Goal: Information Seeking & Learning: Check status

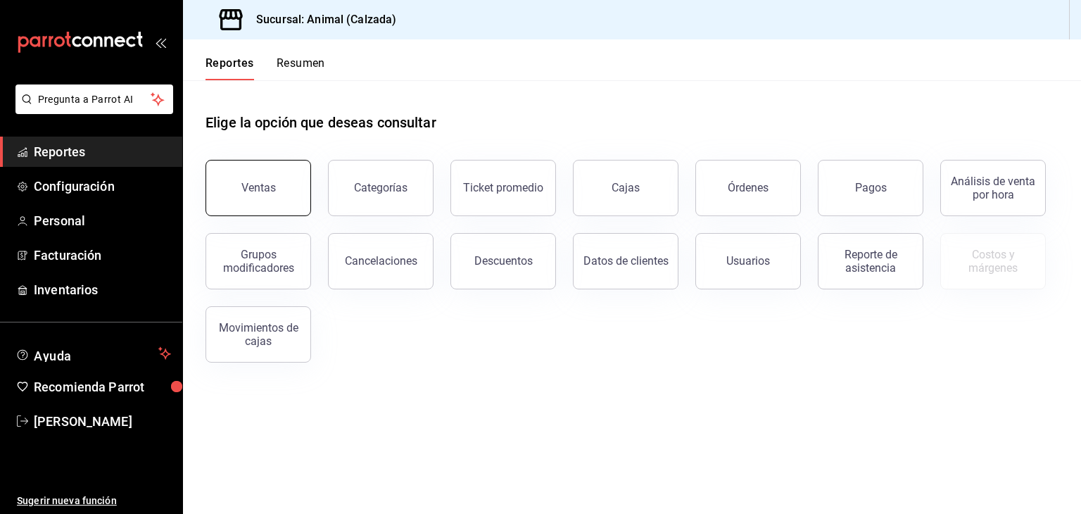
click at [236, 165] on button "Ventas" at bounding box center [259, 188] width 106 height 56
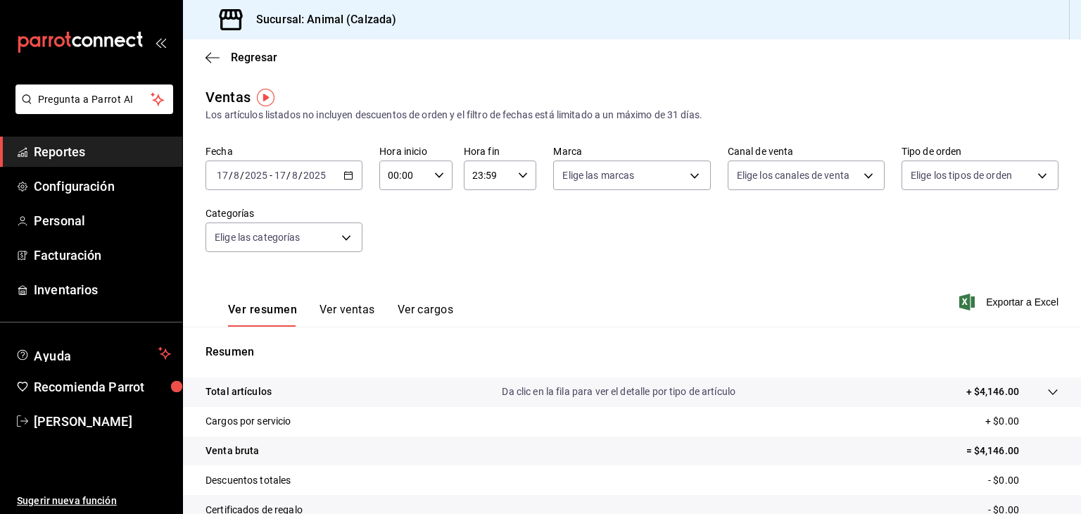
click at [343, 177] on icon "button" at bounding box center [348, 175] width 10 height 10
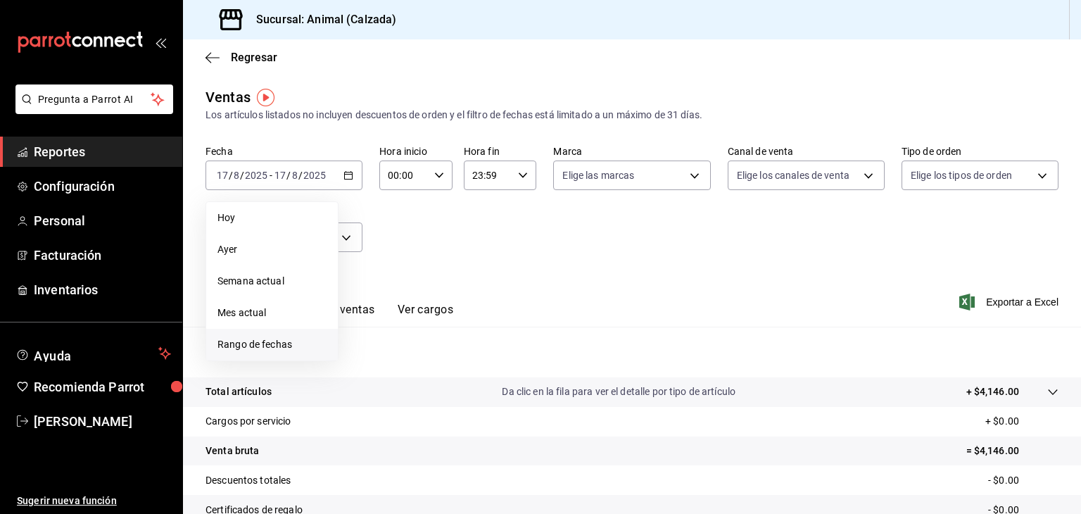
click at [248, 340] on span "Rango de fechas" at bounding box center [271, 344] width 109 height 15
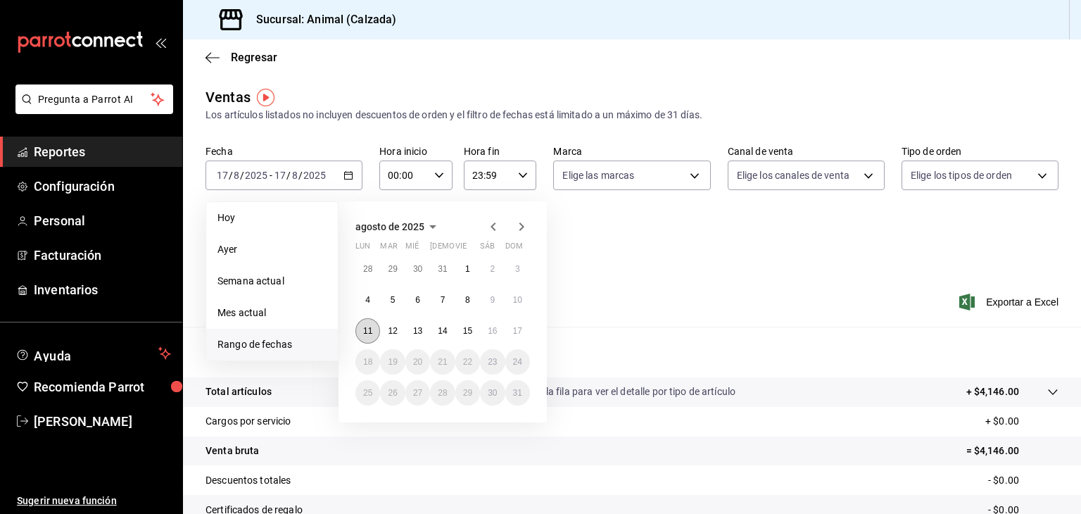
click at [371, 326] on abbr "11" at bounding box center [367, 331] width 9 height 10
click at [362, 331] on button "11" at bounding box center [367, 330] width 25 height 25
click at [521, 330] on abbr "17" at bounding box center [517, 331] width 9 height 10
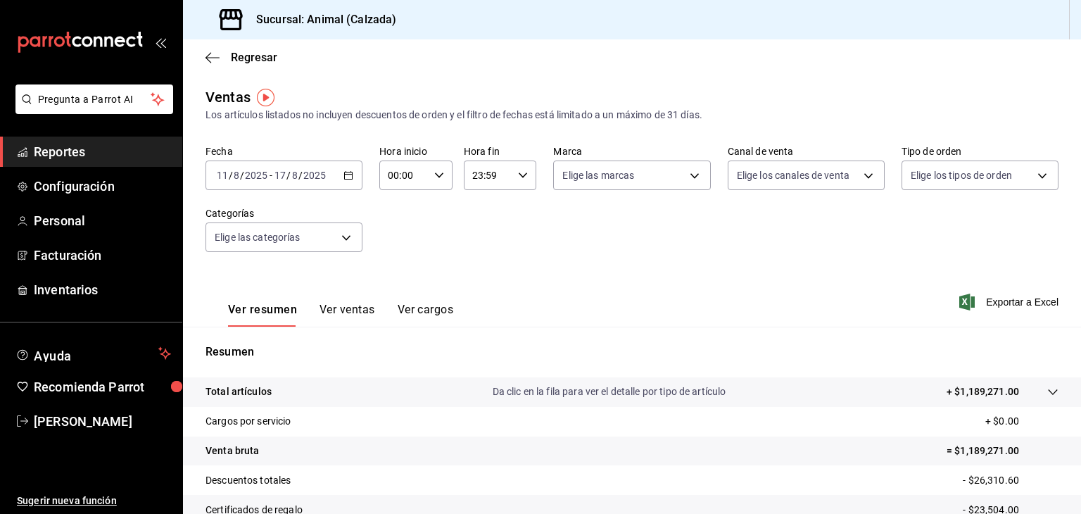
click at [438, 175] on \(Stroke\) "button" at bounding box center [439, 174] width 8 height 5
click at [397, 261] on button "05" at bounding box center [395, 266] width 30 height 28
type input "05:00"
click at [513, 175] on div at bounding box center [540, 257] width 1081 height 514
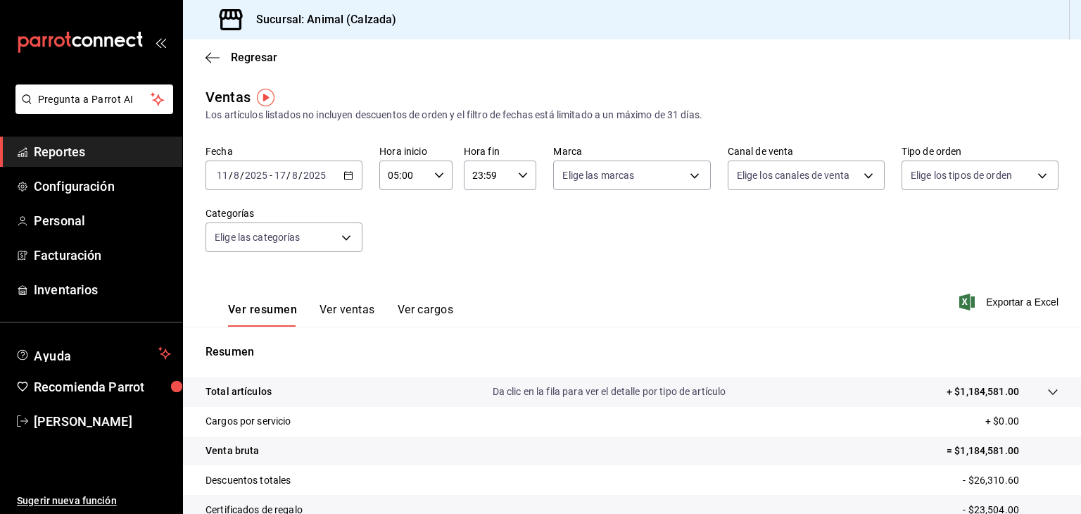
click at [518, 175] on icon "button" at bounding box center [523, 175] width 10 height 10
click at [474, 198] on span "05" at bounding box center [478, 195] width 13 height 11
click at [511, 225] on button "00" at bounding box center [514, 211] width 30 height 28
type input "05:00"
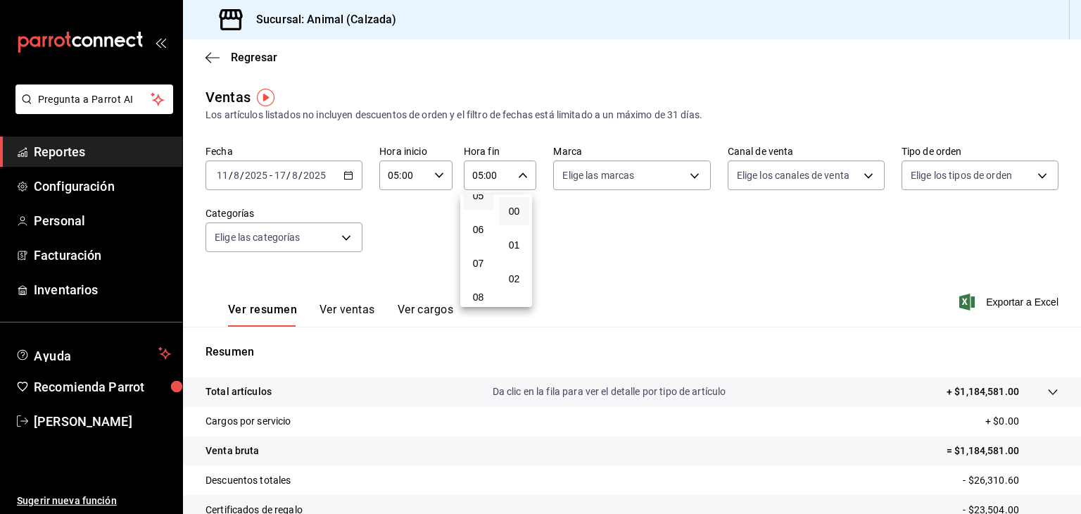
click at [621, 177] on div at bounding box center [540, 257] width 1081 height 514
click at [621, 177] on body "Pregunta a Parrot AI Reportes Configuración Personal Facturación Inventarios Ay…" at bounding box center [540, 257] width 1081 height 514
click at [571, 229] on label at bounding box center [567, 230] width 18 height 20
click at [571, 229] on input "checkbox" at bounding box center [564, 230] width 13 height 13
checkbox input "false"
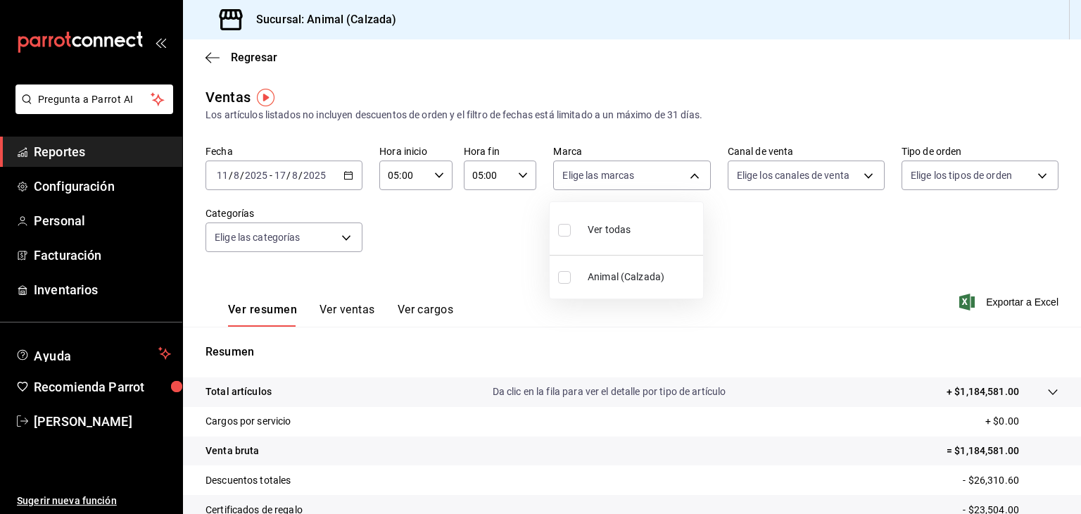
checkbox input "false"
click at [564, 234] on input "checkbox" at bounding box center [564, 230] width 13 height 13
checkbox input "true"
type input "e26472f3-9262-489d-bcba-4c6b034529c7"
checkbox input "true"
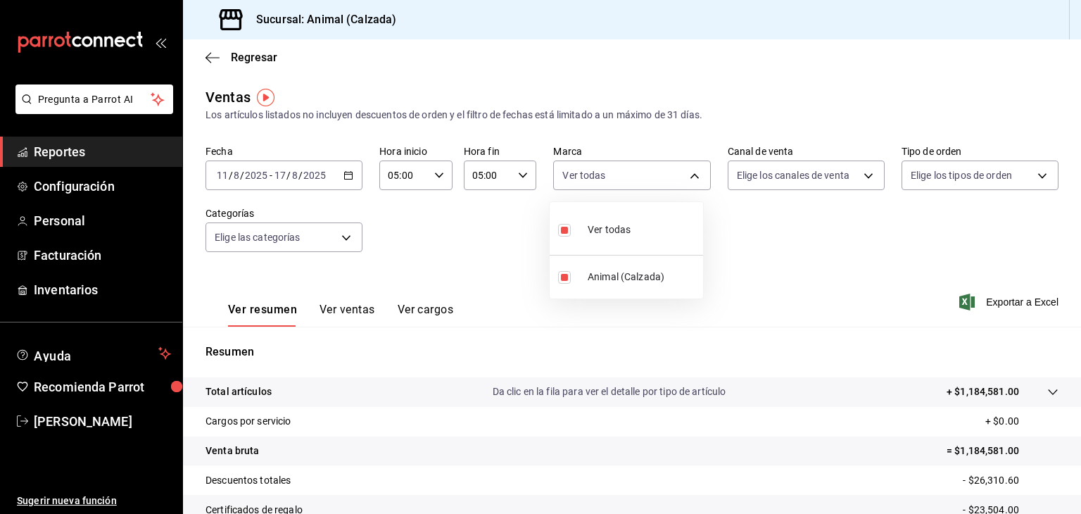
click at [791, 175] on div at bounding box center [540, 257] width 1081 height 514
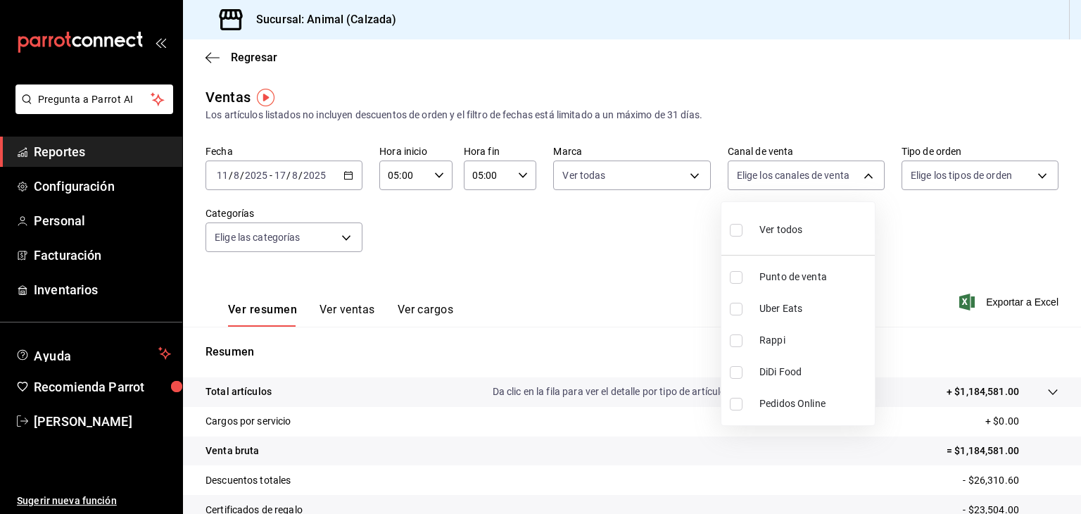
click at [791, 175] on body "Pregunta a Parrot AI Reportes Configuración Personal Facturación Inventarios Ay…" at bounding box center [540, 257] width 1081 height 514
click at [735, 233] on input "checkbox" at bounding box center [736, 230] width 13 height 13
checkbox input "true"
type input "PARROT,UBER_EATS,RAPPI,DIDI_FOOD,ONLINE"
checkbox input "true"
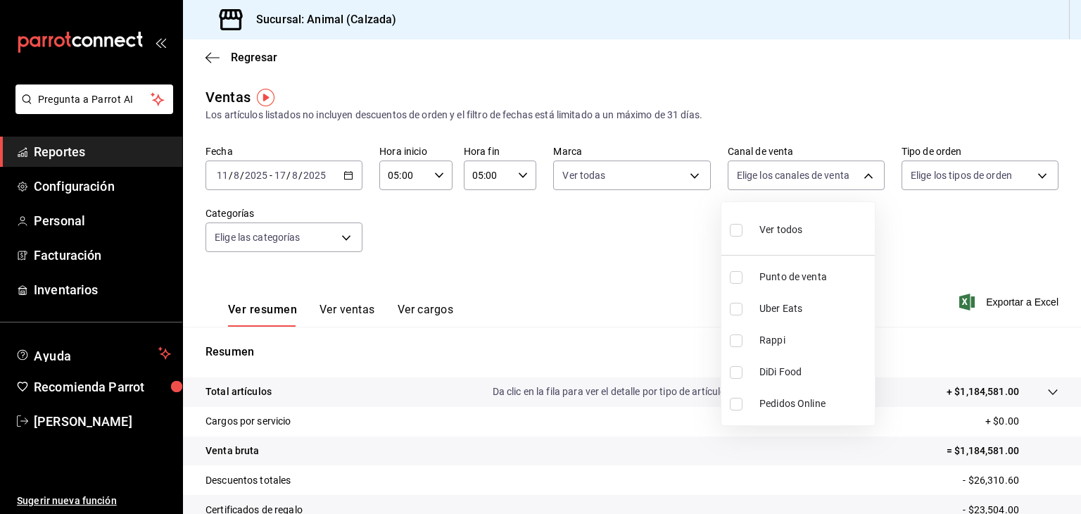
checkbox input "true"
click at [943, 179] on div at bounding box center [540, 257] width 1081 height 514
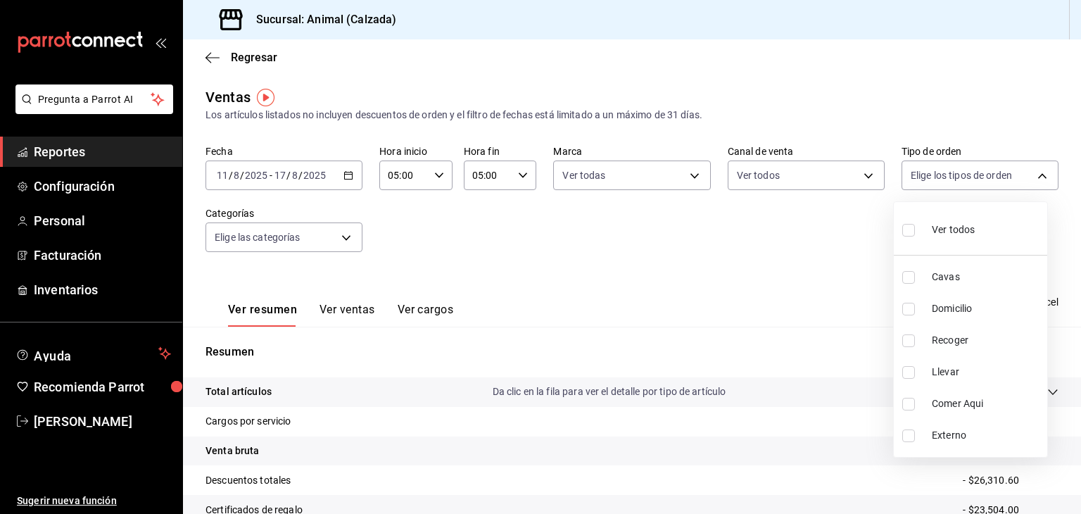
click at [943, 179] on body "Pregunta a Parrot AI Reportes Configuración Personal Facturación Inventarios Ay…" at bounding box center [540, 257] width 1081 height 514
click at [909, 233] on input "checkbox" at bounding box center [908, 230] width 13 height 13
checkbox input "true"
type input "588630d3-b511-4bba-a729-32472510037f,54b7ae00-ca47-4ec1-b7ff-55842c0a2b62,92293…"
checkbox input "true"
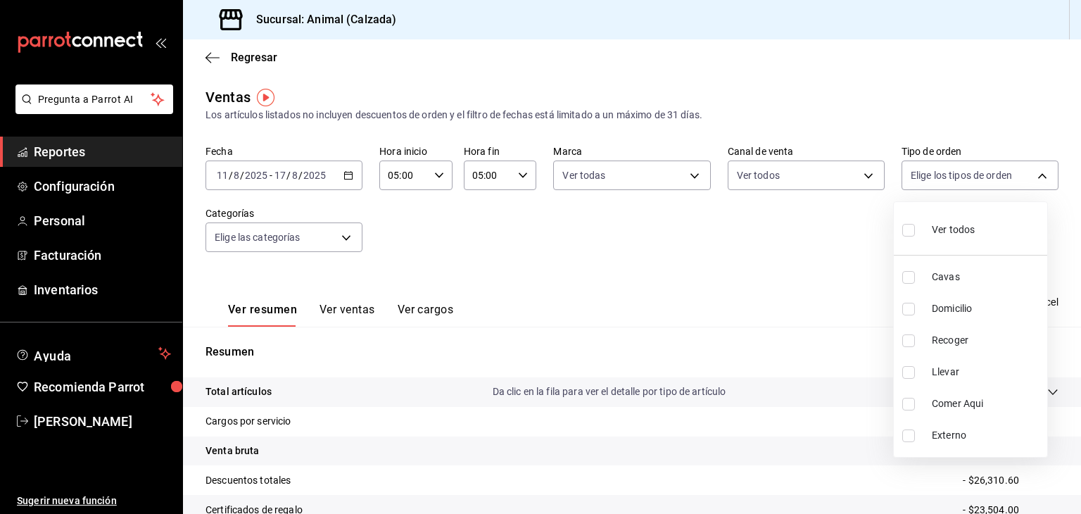
checkbox input "true"
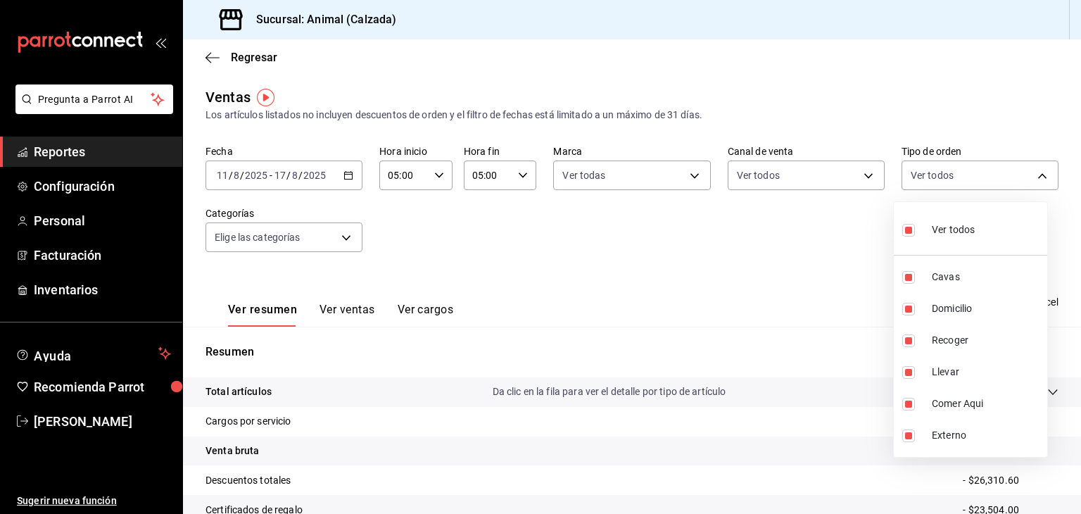
drag, startPoint x: 324, startPoint y: 256, endPoint x: 322, endPoint y: 222, distance: 34.5
click at [322, 222] on div at bounding box center [540, 257] width 1081 height 514
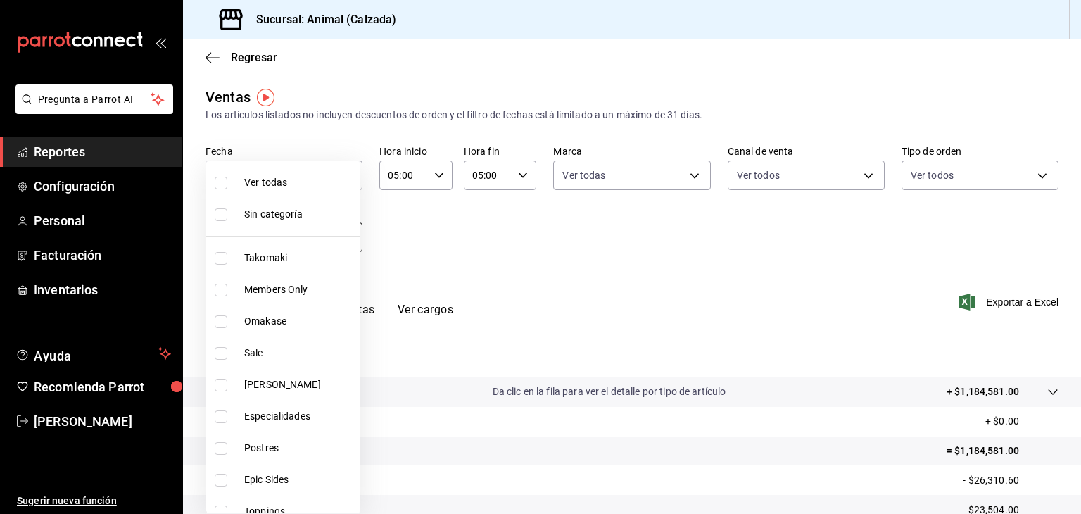
click at [321, 244] on body "Pregunta a Parrot AI Reportes Configuración Personal Facturación Inventarios Ay…" at bounding box center [540, 257] width 1081 height 514
click at [223, 182] on input "checkbox" at bounding box center [221, 183] width 13 height 13
checkbox input "true"
type input "5d35a5f4-3063-4397-a550-a8f4eca83956,9bcdf976-3d2d-44f2-8aa2-d656f6bc4aaa,d84f4…"
checkbox input "true"
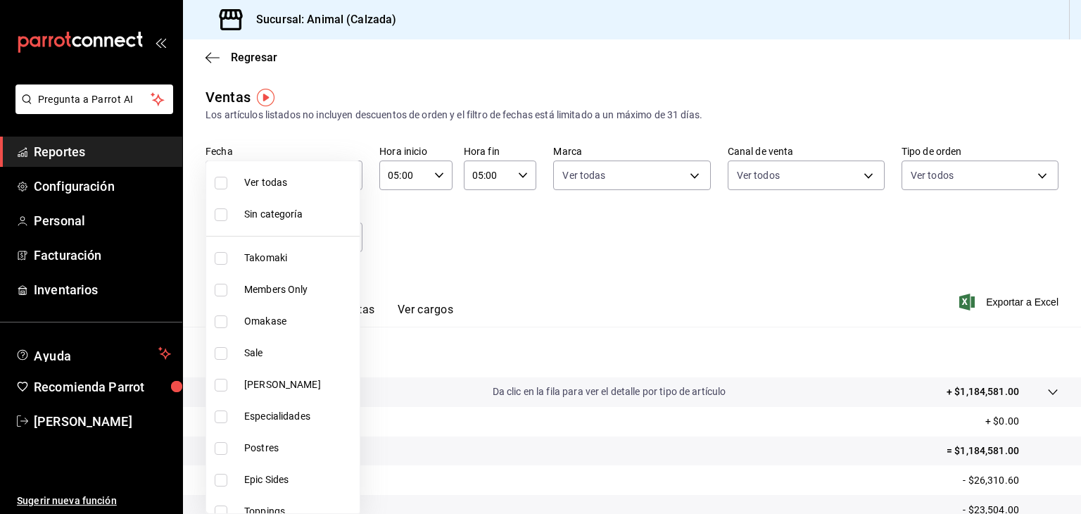
checkbox input "true"
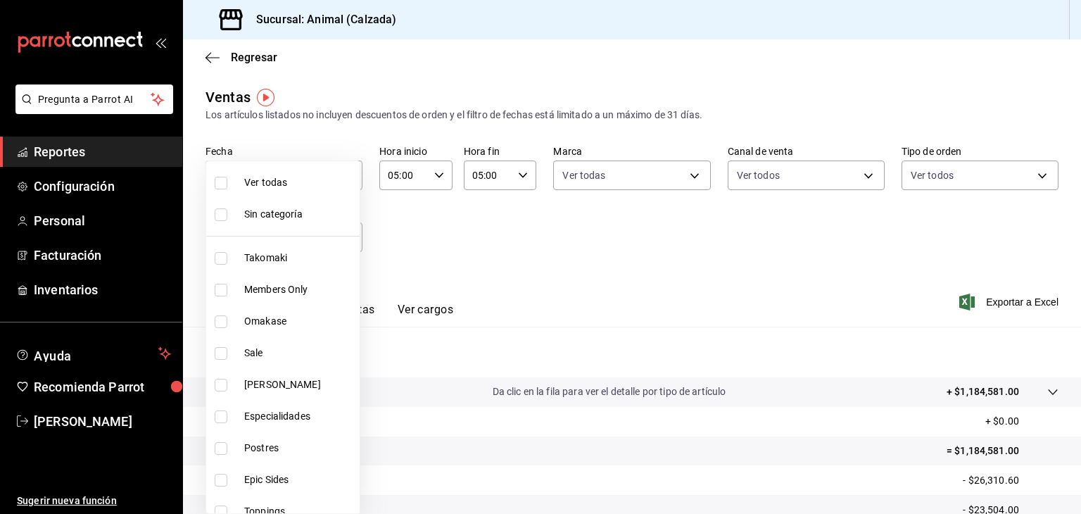
checkbox input "true"
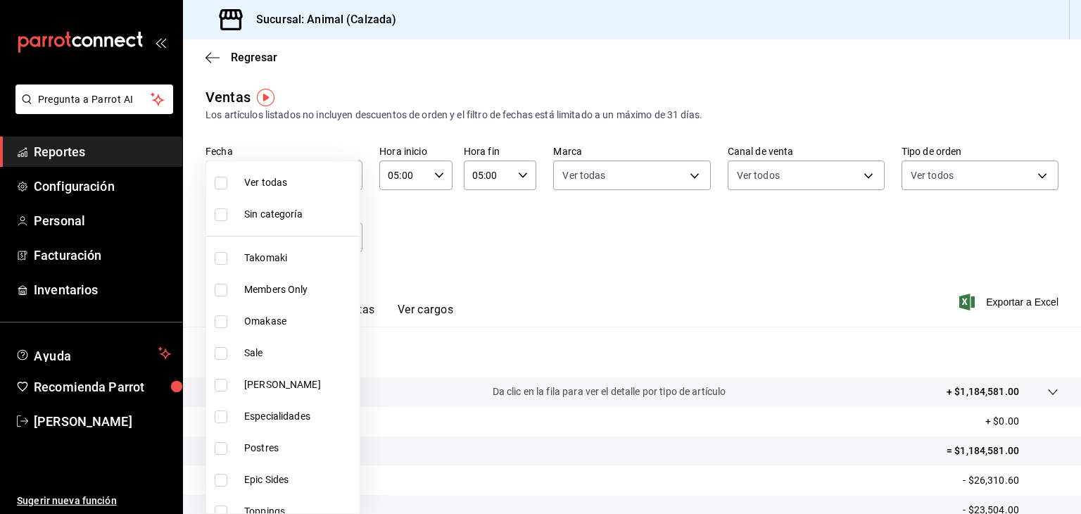
checkbox input "true"
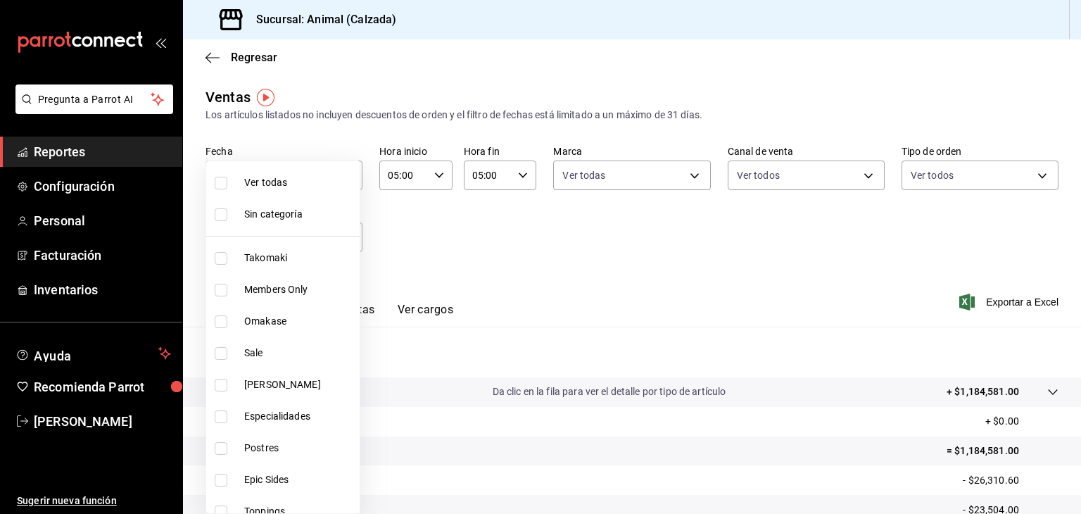
checkbox input "true"
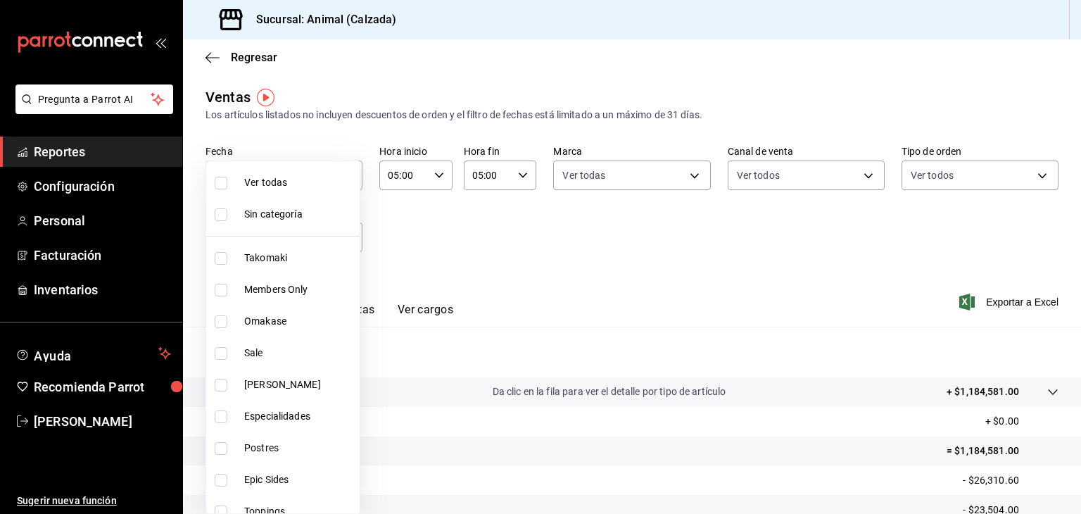
checkbox input "true"
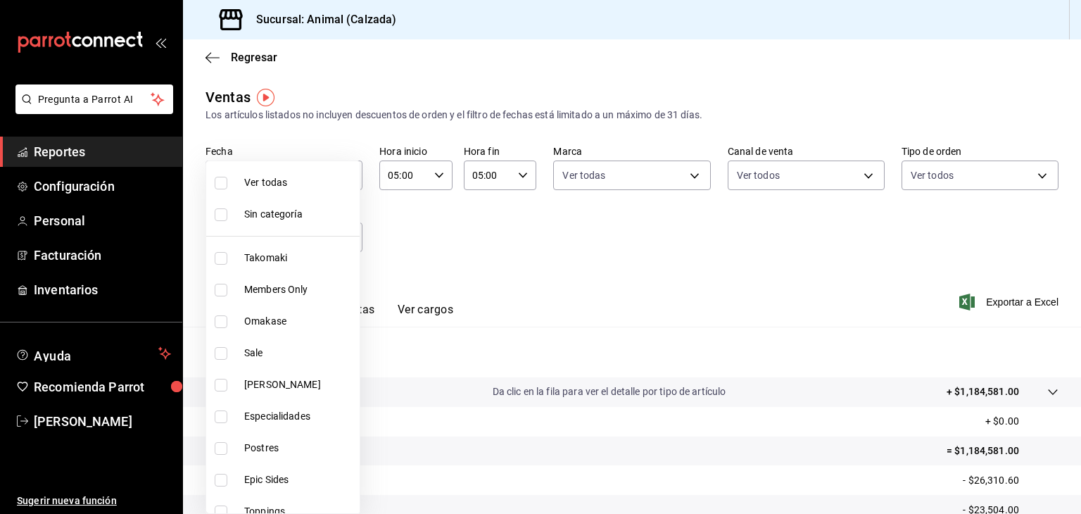
checkbox input "true"
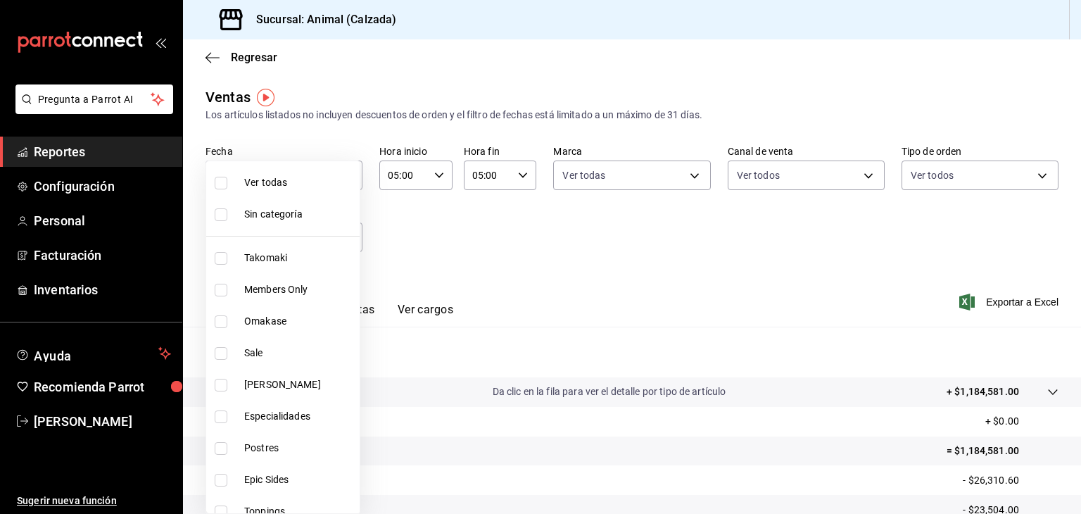
checkbox input "true"
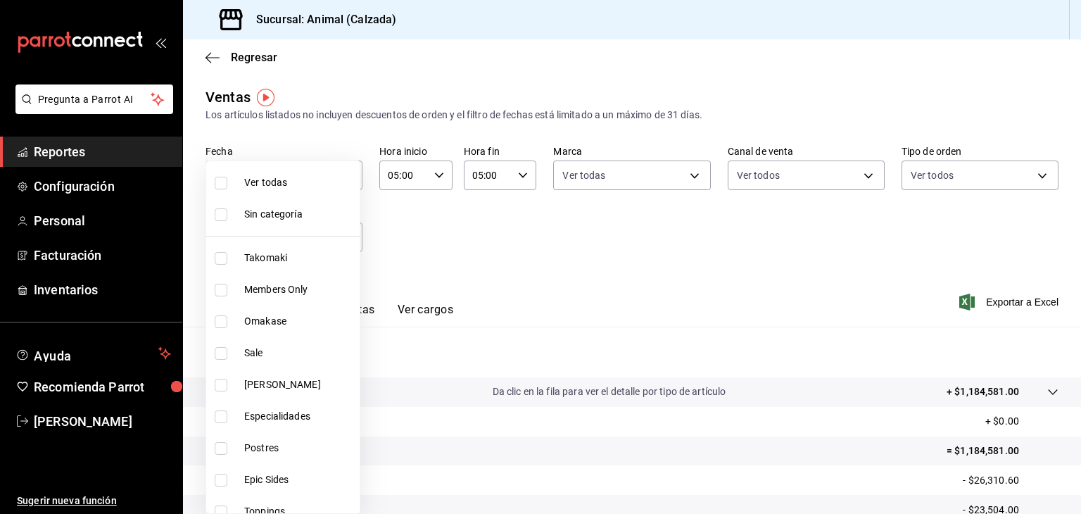
checkbox input "true"
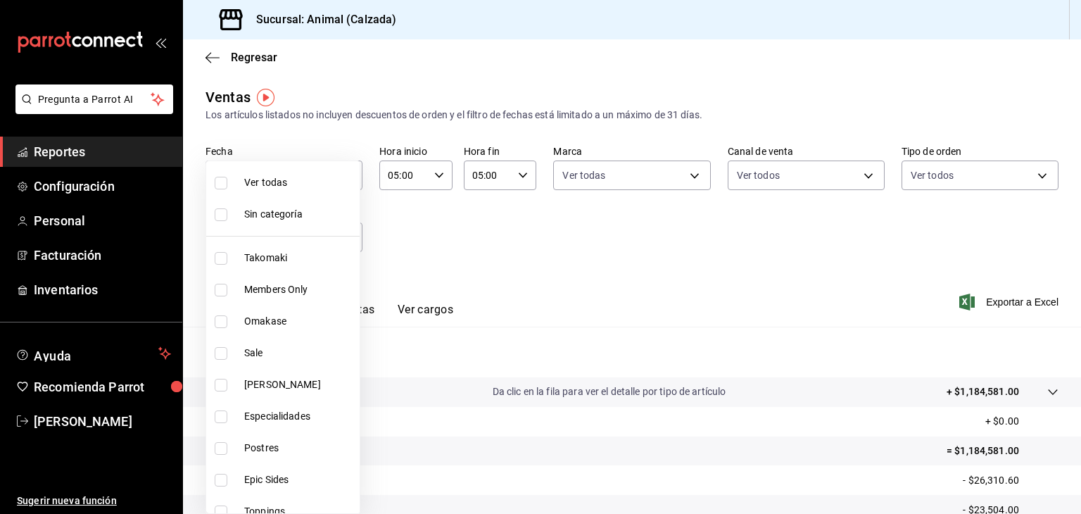
checkbox input "true"
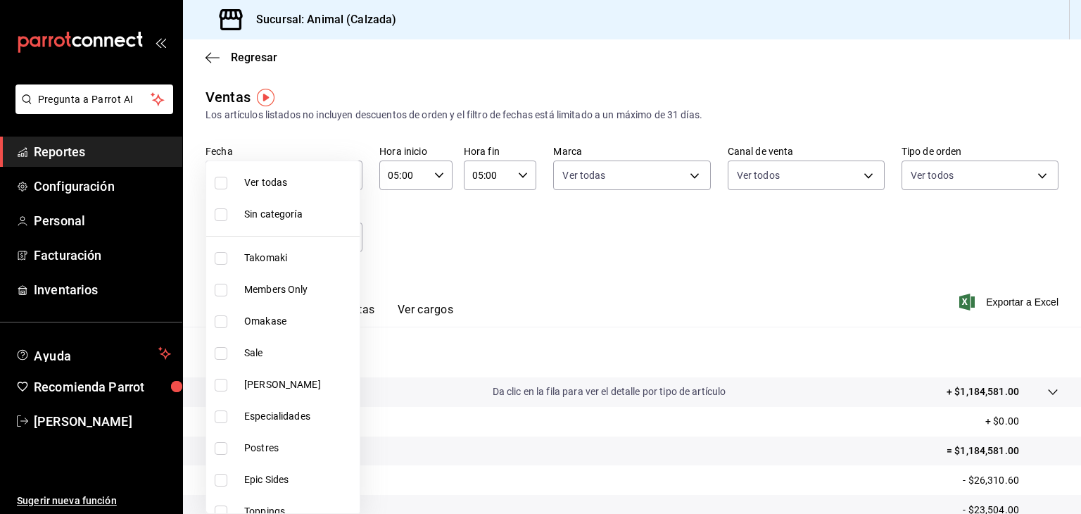
checkbox input "true"
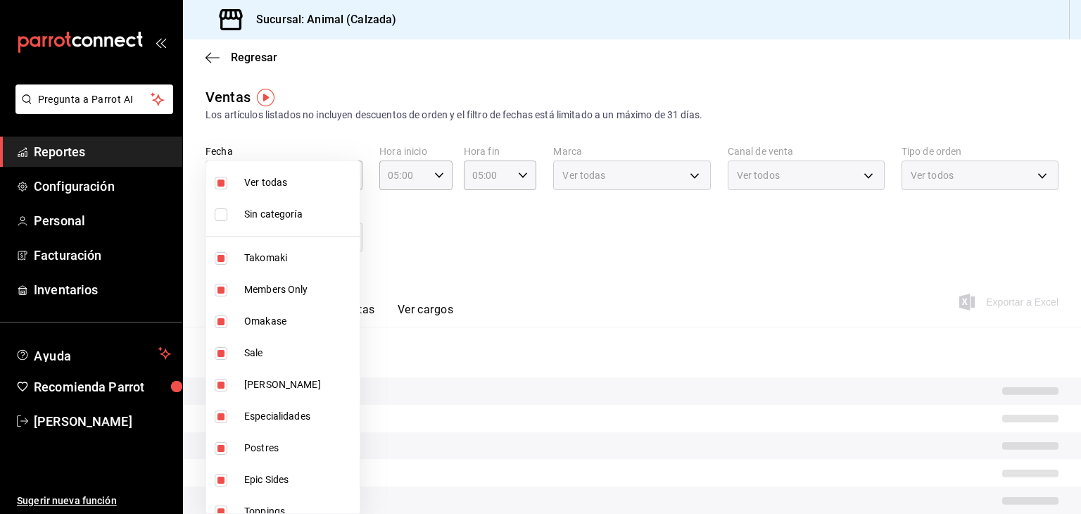
click at [581, 267] on div at bounding box center [540, 257] width 1081 height 514
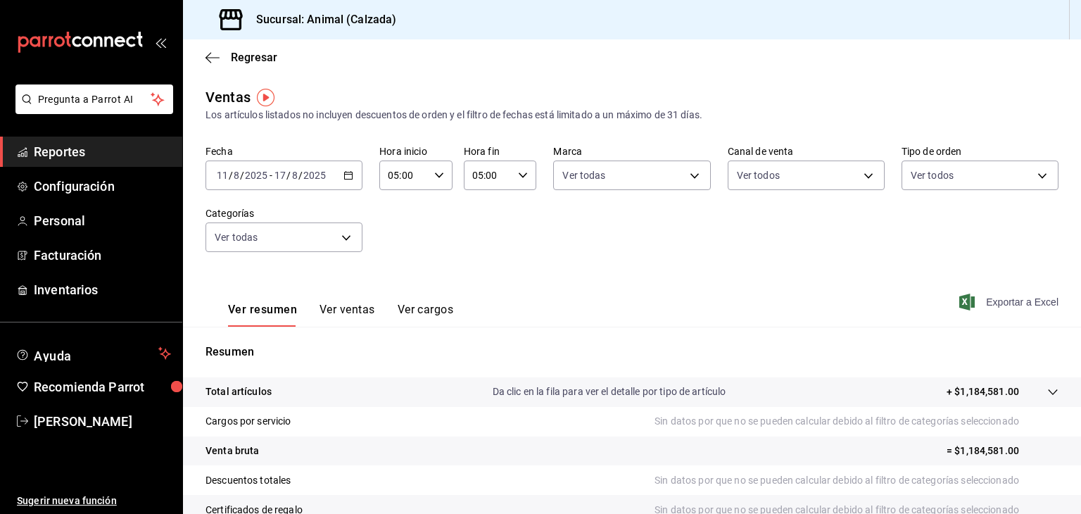
click at [1001, 302] on span "Exportar a Excel" at bounding box center [1010, 301] width 96 height 17
click at [360, 310] on button "Ver ventas" at bounding box center [348, 315] width 56 height 24
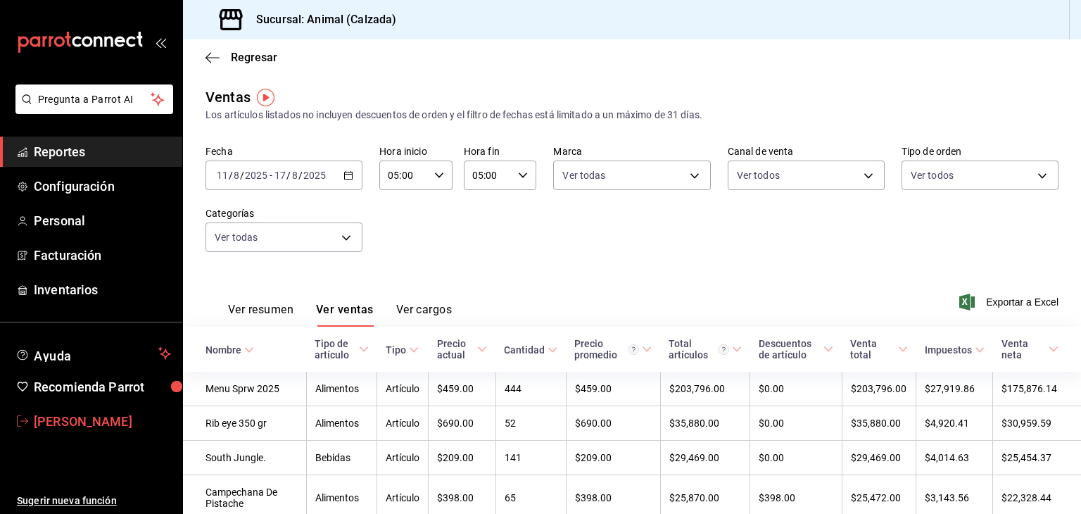
click at [129, 419] on span "[PERSON_NAME]" at bounding box center [102, 421] width 137 height 19
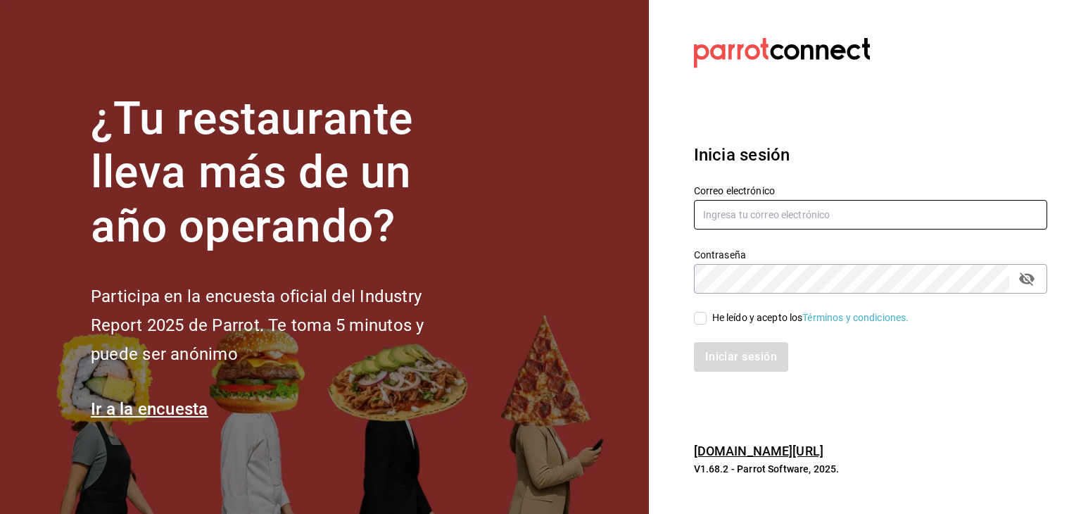
type input "[PERSON_NAME][EMAIL_ADDRESS][PERSON_NAME][DOMAIN_NAME]"
